Goal: Ask a question

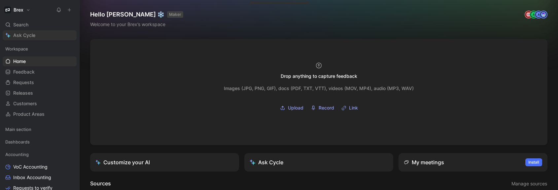
click at [15, 33] on span "Ask Cycle" at bounding box center [24, 35] width 22 height 8
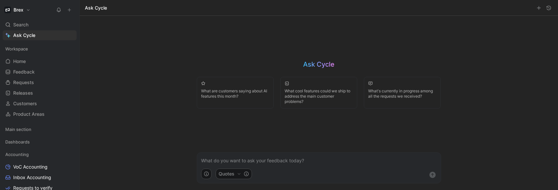
click at [244, 162] on p at bounding box center [319, 161] width 236 height 8
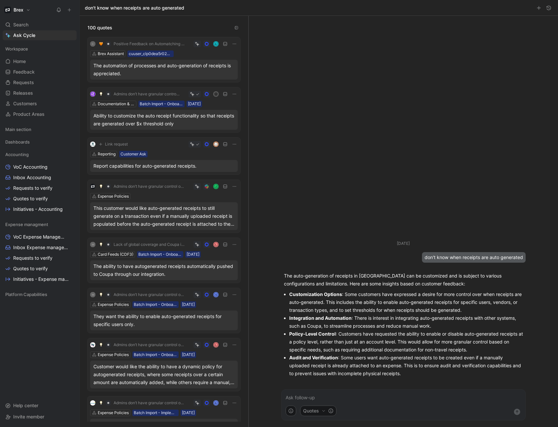
click at [365, 190] on p at bounding box center [404, 398] width 236 height 8
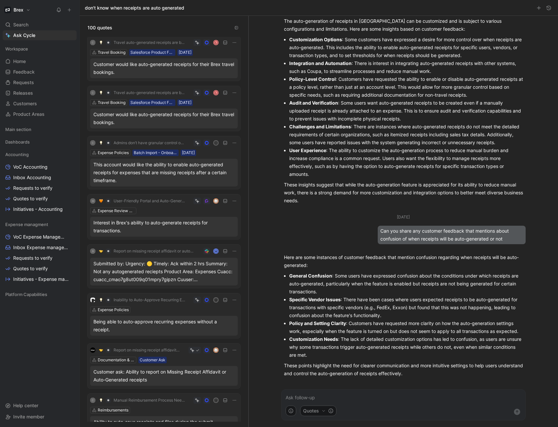
scroll to position [784, 0]
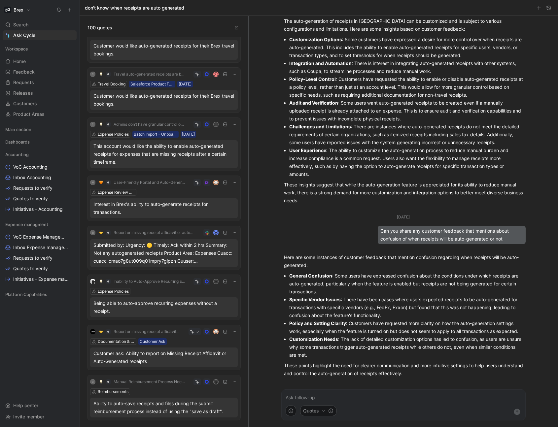
click at [199, 190] on div "Submitted by: Urgency: 🟡 Timely: Ack within 2 hrs Summary: Not any autogenerate…" at bounding box center [163, 253] width 141 height 24
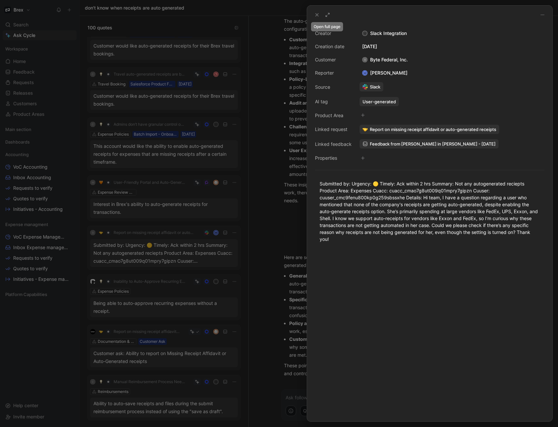
click at [329, 18] on button at bounding box center [327, 14] width 9 height 9
click at [234, 190] on div at bounding box center [279, 213] width 558 height 427
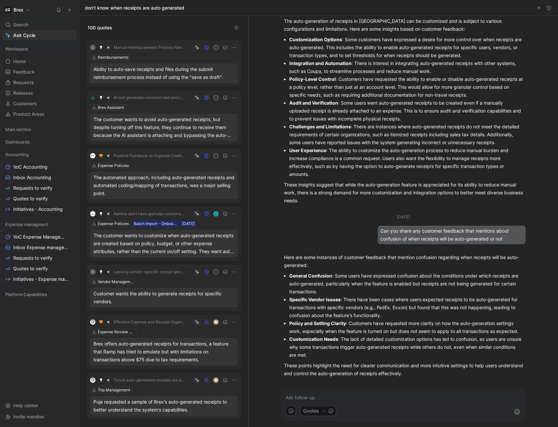
scroll to position [1115, 0]
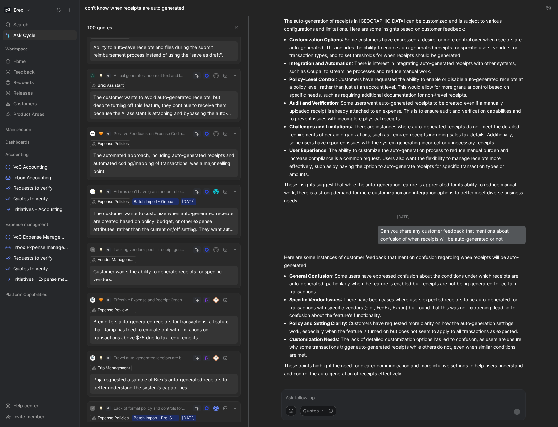
click at [351, 190] on p at bounding box center [404, 398] width 236 height 8
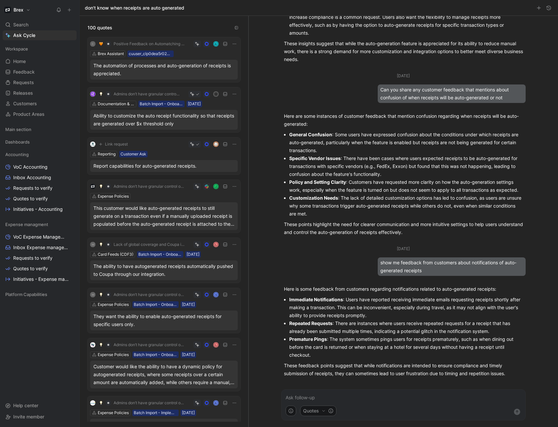
scroll to position [188, 0]
click at [0, 0] on icon "button" at bounding box center [0, 0] width 0 height 0
click at [462, 190] on p "Immediate Notifications : Users have reported receiving immediate emails reques…" at bounding box center [406, 308] width 234 height 24
click at [361, 190] on p at bounding box center [404, 398] width 236 height 8
click at [374, 190] on p at bounding box center [404, 398] width 236 height 8
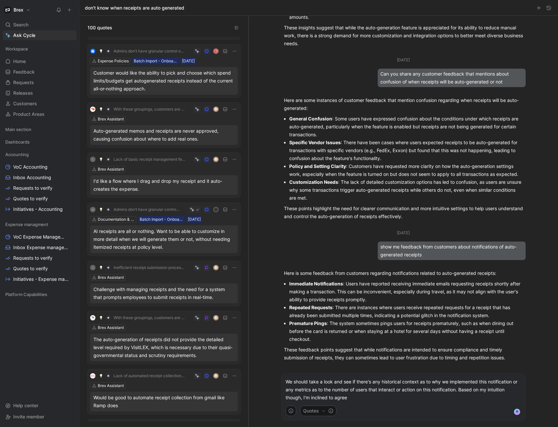
scroll to position [1795, 0]
drag, startPoint x: 396, startPoint y: 398, endPoint x: 447, endPoint y: 393, distance: 51.4
click at [447, 190] on p "We should take a look and see if there's any historical context as to why we im…" at bounding box center [404, 386] width 236 height 32
click at [287, 190] on p "We should take a look and see if there's any historical context as to why we im…" at bounding box center [404, 390] width 236 height 24
click at [500, 190] on p "To [PERSON_NAME] point, we should take a look and see if there's any historical…" at bounding box center [404, 390] width 236 height 24
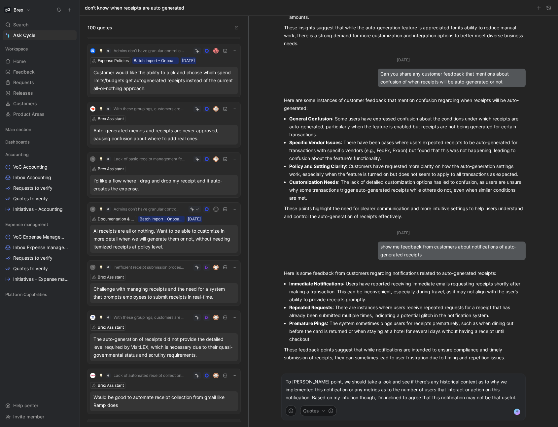
click at [503, 190] on p "To [PERSON_NAME] point, we should take a look and see if there's any historical…" at bounding box center [404, 390] width 236 height 24
click at [511, 190] on p "To [PERSON_NAME] point, we should take a look and see if there's any historical…" at bounding box center [404, 390] width 236 height 24
click at [395, 190] on p "To [PERSON_NAME] point, we should take a look and see if there's any historical…" at bounding box center [404, 390] width 236 height 24
click at [403, 190] on p "To [PERSON_NAME] point, we should take a look and see if there's any historical…" at bounding box center [404, 390] width 236 height 24
click at [449, 190] on p "To [PERSON_NAME] point, we should take a look and see if there's any historical…" at bounding box center [404, 390] width 236 height 24
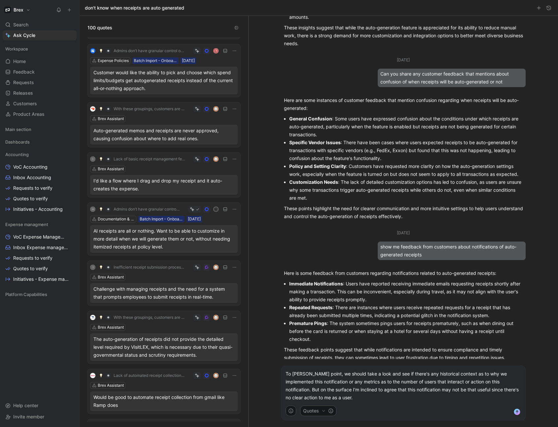
drag, startPoint x: 328, startPoint y: 395, endPoint x: 282, endPoint y: 376, distance: 50.6
click at [282, 190] on div "To [PERSON_NAME] point, we should take a look and see if there's any historical…" at bounding box center [404, 386] width 244 height 32
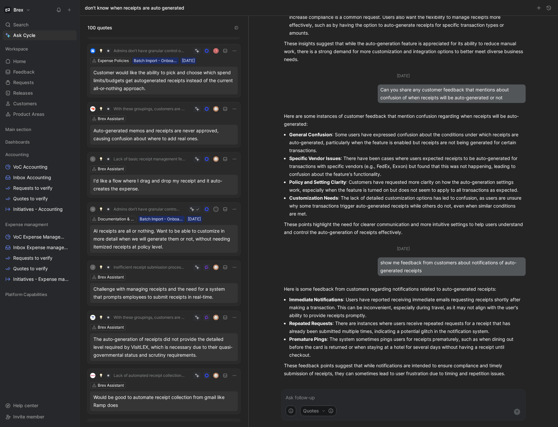
click at [336, 190] on p at bounding box center [404, 398] width 236 height 8
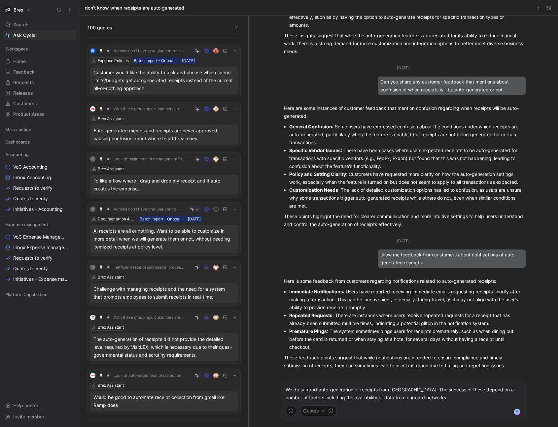
drag, startPoint x: 411, startPoint y: 389, endPoint x: 415, endPoint y: 389, distance: 3.6
click at [411, 190] on p "We do support auto-generation of receipts from [GEOGRAPHIC_DATA]. The success o…" at bounding box center [404, 394] width 236 height 16
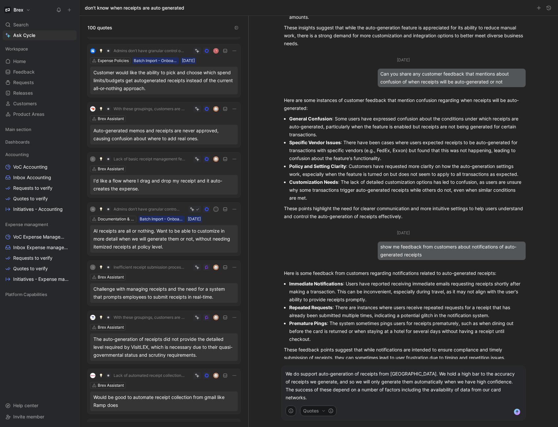
click at [413, 190] on p "We do support auto-generation of receipts from [GEOGRAPHIC_DATA]. We hold a hig…" at bounding box center [404, 386] width 236 height 32
click at [492, 190] on p "We do support auto-generation of receipts from [GEOGRAPHIC_DATA]. We hold a hig…" at bounding box center [404, 386] width 236 height 32
drag, startPoint x: 492, startPoint y: 391, endPoint x: 507, endPoint y: 397, distance: 16.3
click at [507, 190] on p "We do support auto-generation of receipts from [GEOGRAPHIC_DATA]. We hold a hig…" at bounding box center [404, 386] width 236 height 32
click at [413, 190] on p "We do support auto-generation of receipts from [GEOGRAPHIC_DATA]. We hold a hig…" at bounding box center [404, 390] width 236 height 24
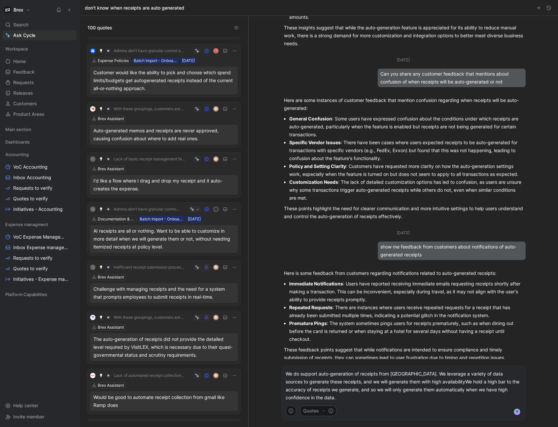
click at [412, 190] on p "We do support auto-generation of receipts from [GEOGRAPHIC_DATA]. We leverage a…" at bounding box center [404, 386] width 236 height 32
click at [412, 190] on p "We do support auto-generation of receipts from [GEOGRAPHIC_DATA]. We source the…" at bounding box center [404, 386] width 236 height 32
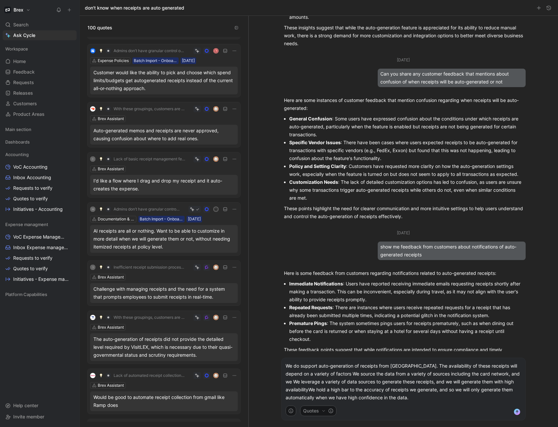
drag, startPoint x: 412, startPoint y: 367, endPoint x: 323, endPoint y: 375, distance: 89.3
click at [323, 190] on p "We do support auto-generation of receipts from [GEOGRAPHIC_DATA]. The availabil…" at bounding box center [404, 382] width 236 height 40
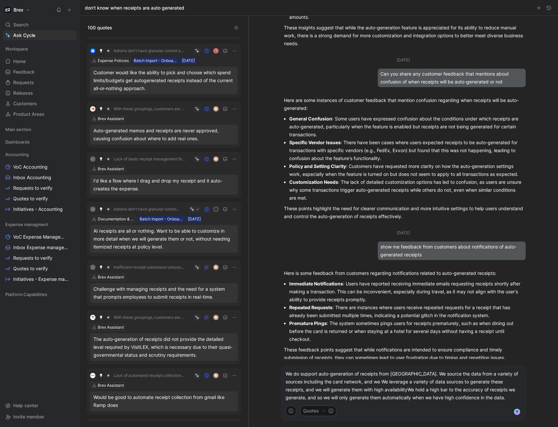
click at [364, 190] on p "We do support auto-generation of receipts from [GEOGRAPHIC_DATA]. We source the…" at bounding box center [404, 386] width 236 height 32
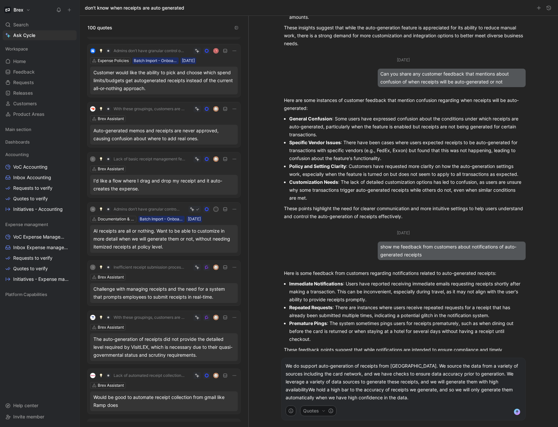
click at [410, 190] on p "We do support auto-generation of receipts from [GEOGRAPHIC_DATA]. We source the…" at bounding box center [404, 382] width 236 height 40
click at [514, 190] on p "We do support auto-generation of receipts from Amazon to the extent the data is…" at bounding box center [404, 382] width 236 height 40
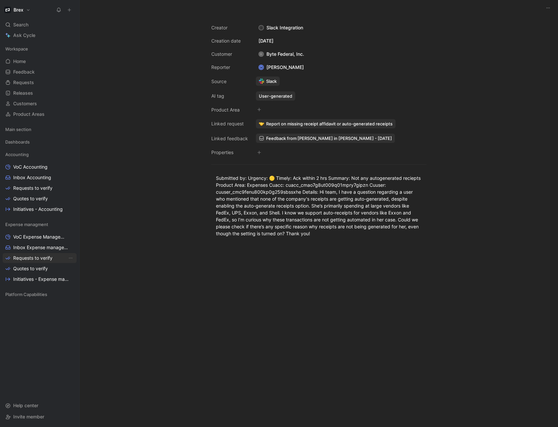
click at [30, 259] on span "Requests to verify" at bounding box center [32, 258] width 39 height 7
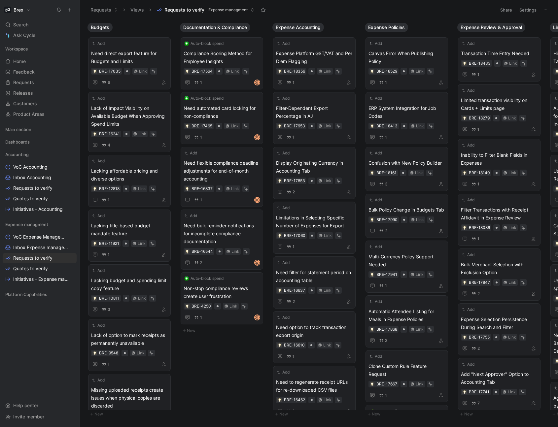
click at [544, 9] on icon at bounding box center [545, 9] width 5 height 5
click at [231, 11] on span "Expense managment" at bounding box center [227, 10] width 39 height 7
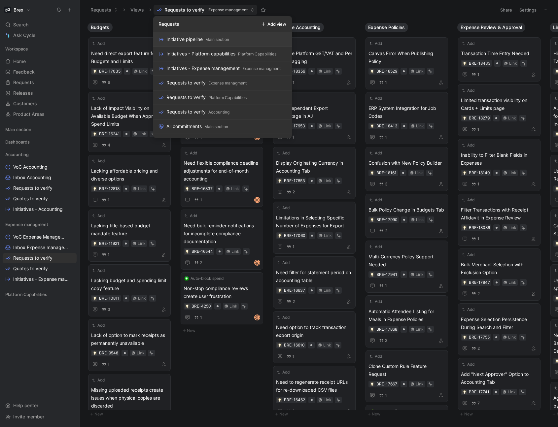
click at [280, 24] on button "Add view" at bounding box center [274, 23] width 31 height 9
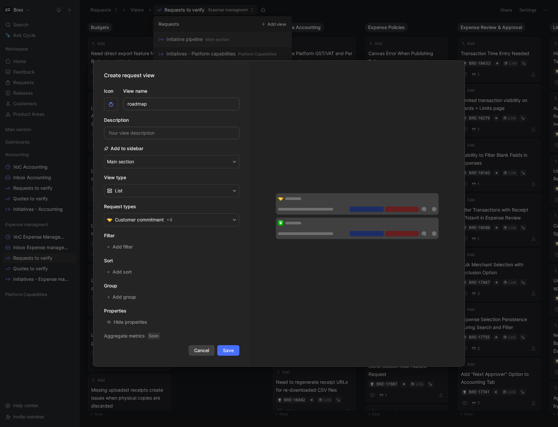
click at [202, 352] on span "Cancel" at bounding box center [201, 351] width 15 height 8
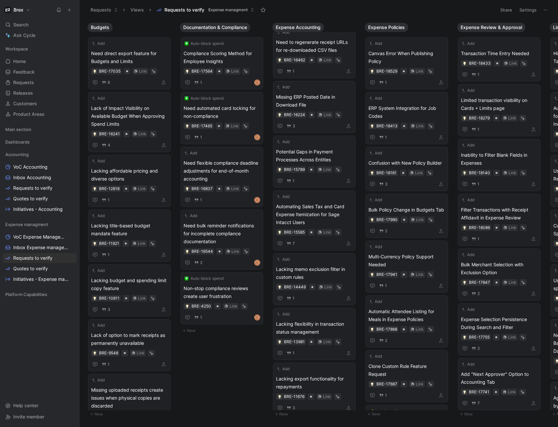
click at [535, 10] on button "Settings" at bounding box center [528, 9] width 23 height 9
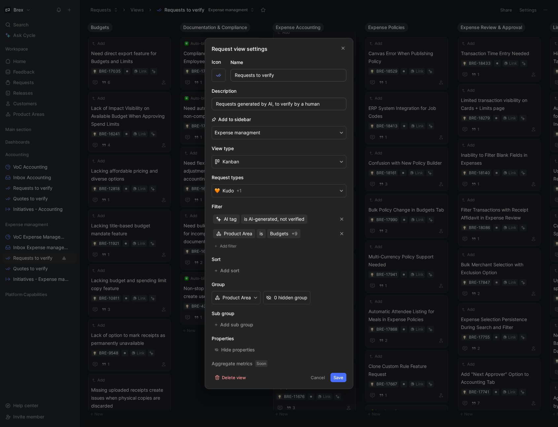
drag, startPoint x: 313, startPoint y: 378, endPoint x: 27, endPoint y: 356, distance: 286.5
click at [313, 378] on button "Cancel" at bounding box center [318, 377] width 20 height 9
